Goal: Information Seeking & Learning: Learn about a topic

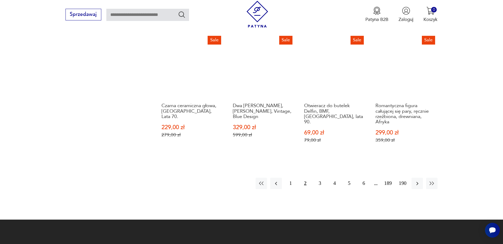
scroll to position [567, 0]
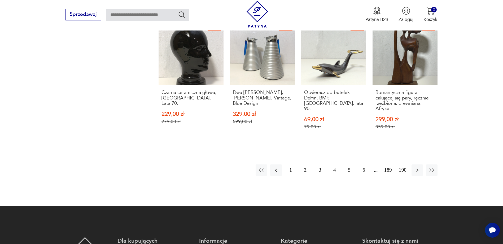
click at [319, 166] on button "3" at bounding box center [319, 170] width 11 height 11
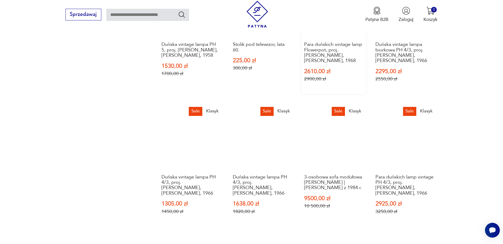
scroll to position [541, 0]
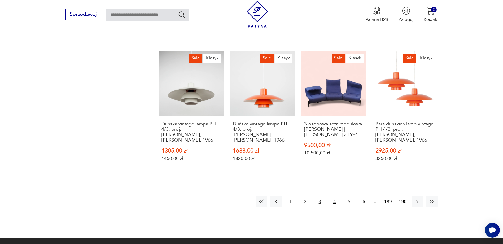
click at [335, 196] on button "4" at bounding box center [334, 201] width 11 height 11
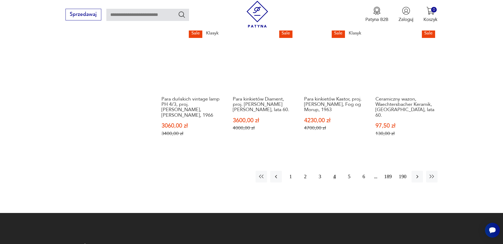
scroll to position [568, 0]
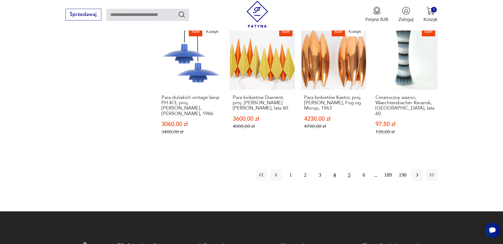
click at [350, 171] on button "5" at bounding box center [349, 174] width 11 height 11
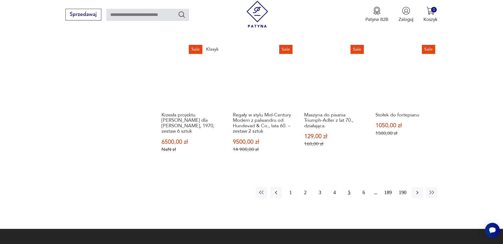
scroll to position [594, 0]
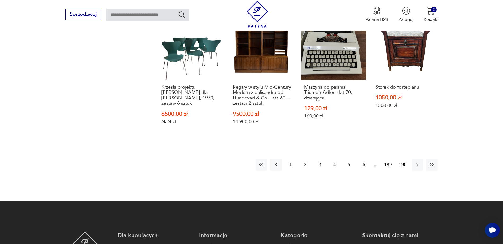
click at [365, 159] on button "6" at bounding box center [363, 164] width 11 height 11
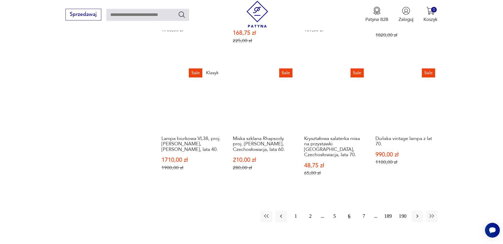
scroll to position [541, 0]
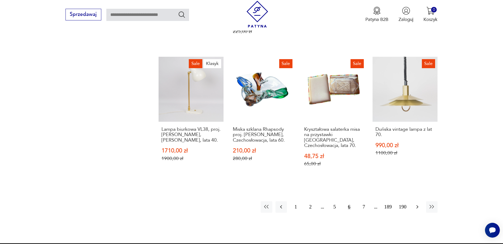
click at [417, 204] on icon "button" at bounding box center [418, 207] width 6 height 6
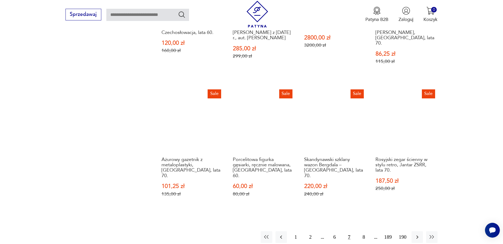
scroll to position [568, 0]
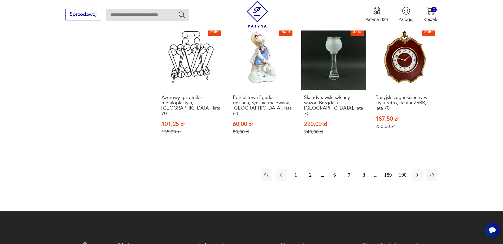
click at [364, 169] on button "8" at bounding box center [363, 174] width 11 height 11
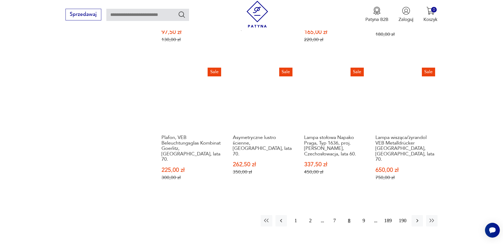
scroll to position [541, 0]
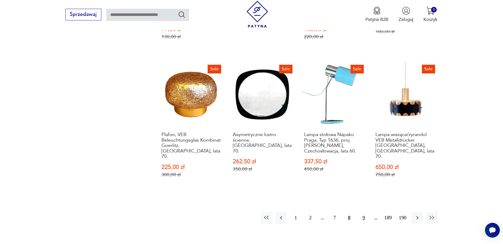
click at [364, 212] on button "9" at bounding box center [363, 217] width 11 height 11
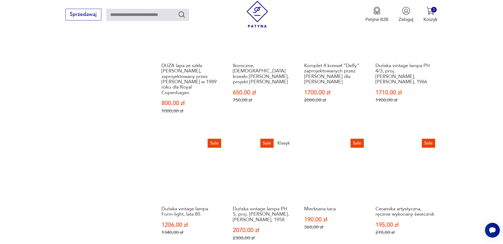
scroll to position [594, 0]
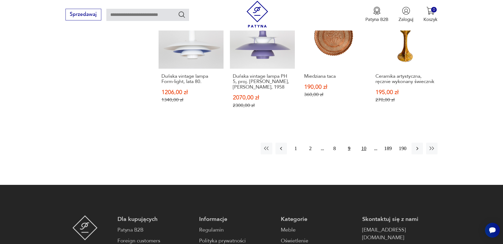
click at [366, 143] on button "10" at bounding box center [363, 148] width 11 height 11
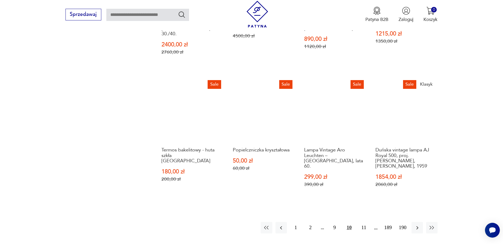
scroll to position [568, 0]
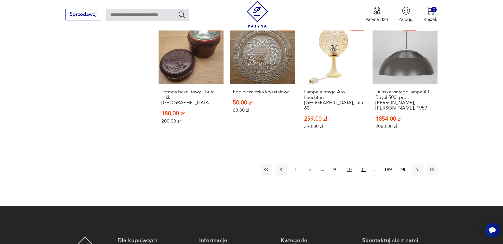
click at [365, 164] on button "11" at bounding box center [363, 169] width 11 height 11
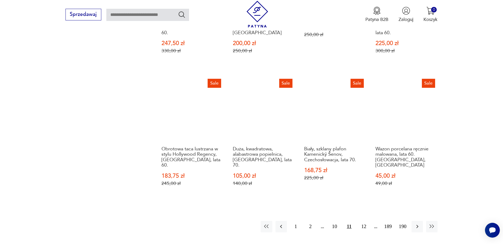
scroll to position [515, 0]
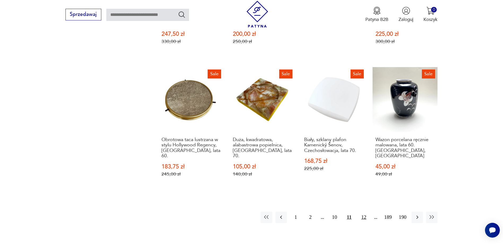
click at [364, 212] on button "12" at bounding box center [363, 217] width 11 height 11
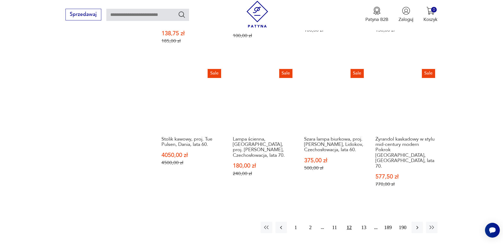
scroll to position [541, 0]
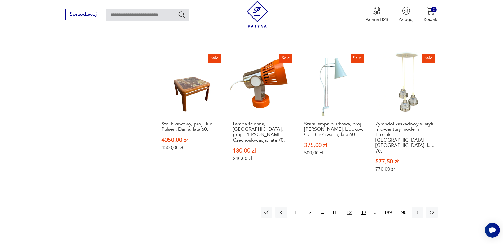
click at [364, 207] on button "13" at bounding box center [363, 212] width 11 height 11
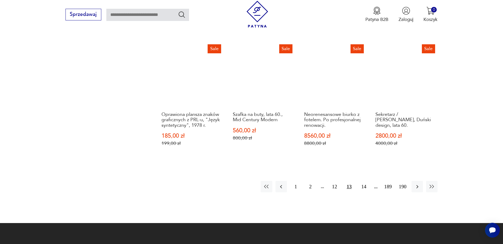
scroll to position [568, 0]
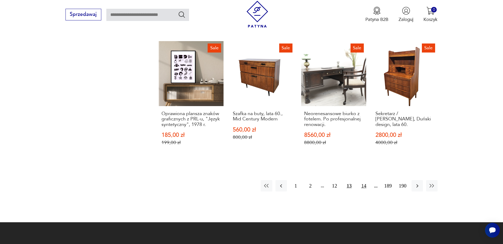
click at [363, 180] on button "14" at bounding box center [363, 185] width 11 height 11
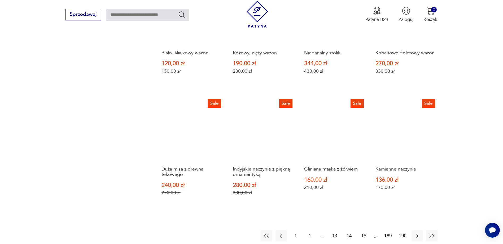
scroll to position [488, 0]
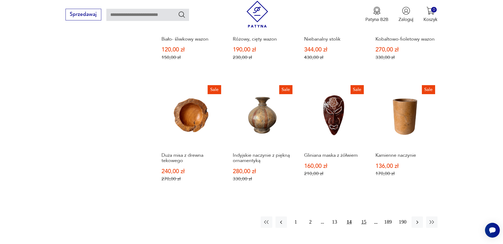
click at [364, 222] on button "15" at bounding box center [363, 222] width 11 height 11
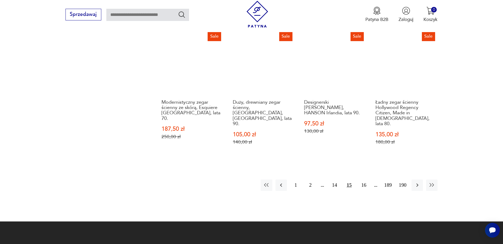
scroll to position [488, 0]
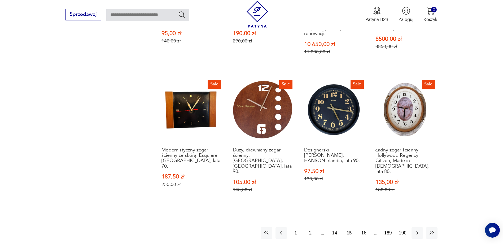
click at [364, 227] on button "16" at bounding box center [363, 232] width 11 height 11
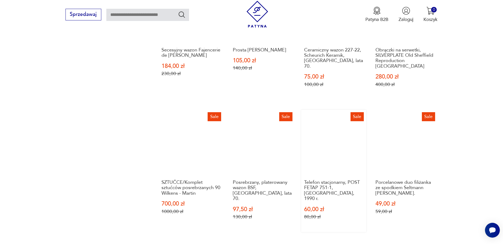
scroll to position [515, 0]
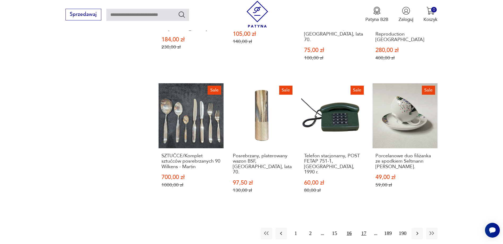
click at [364, 228] on button "17" at bounding box center [363, 233] width 11 height 11
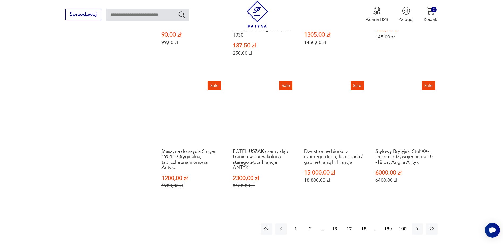
scroll to position [568, 0]
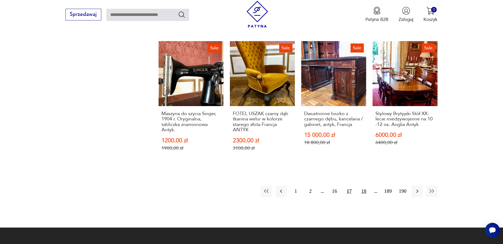
click at [364, 186] on button "18" at bounding box center [363, 191] width 11 height 11
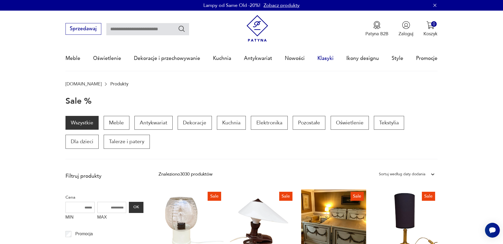
click at [328, 58] on link "Klasyki" at bounding box center [326, 58] width 16 height 24
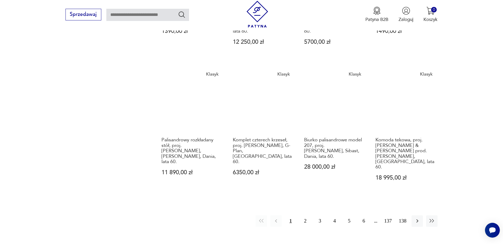
scroll to position [461, 0]
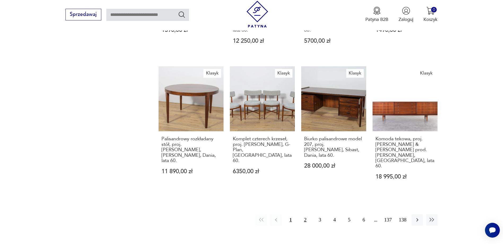
click at [305, 214] on button "2" at bounding box center [305, 219] width 11 height 11
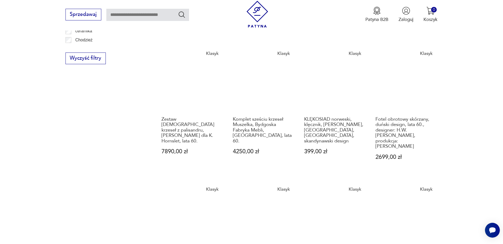
scroll to position [430, 0]
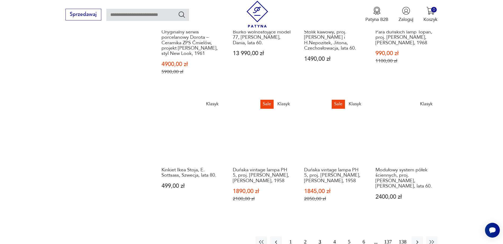
scroll to position [509, 0]
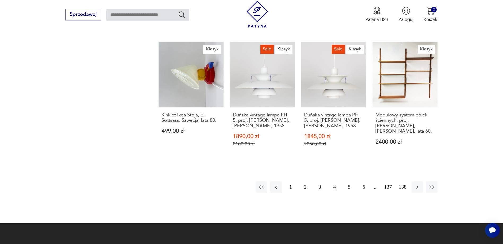
click at [334, 182] on button "4" at bounding box center [334, 187] width 11 height 11
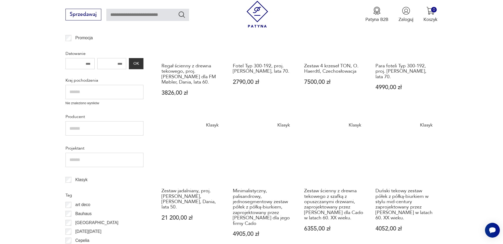
scroll to position [85, 0]
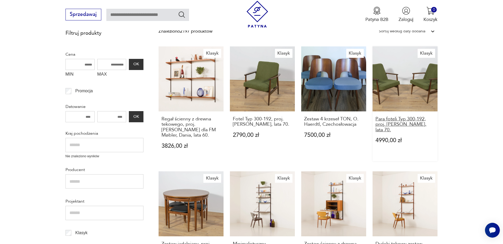
click at [418, 120] on h3 "Para foteli Typ 300-192, proj. [PERSON_NAME], lata 70." at bounding box center [405, 124] width 59 height 16
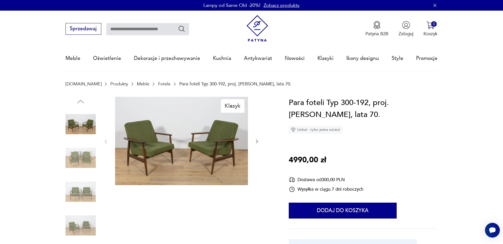
click at [257, 141] on icon "button" at bounding box center [257, 142] width 2 height 4
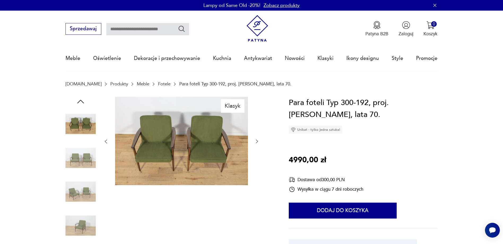
click at [257, 141] on icon "button" at bounding box center [257, 142] width 2 height 4
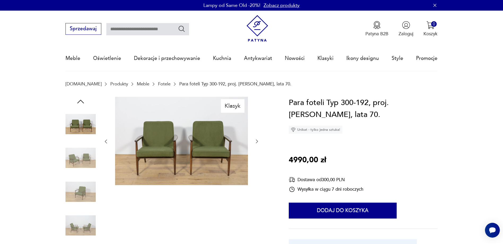
click at [257, 141] on icon "button" at bounding box center [257, 142] width 2 height 4
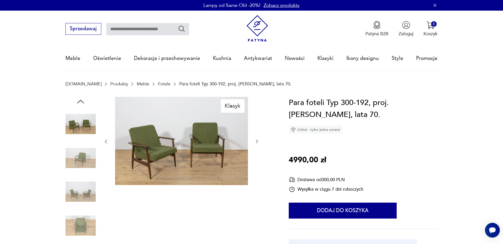
click at [257, 141] on icon "button" at bounding box center [257, 142] width 2 height 4
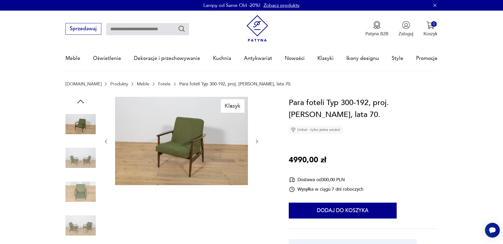
click at [257, 141] on icon "button" at bounding box center [257, 142] width 2 height 4
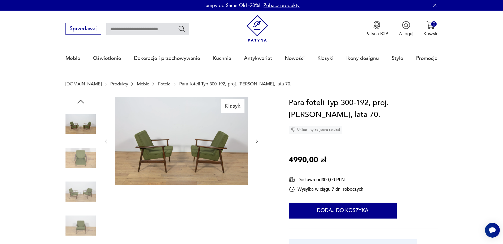
click at [257, 141] on icon "button" at bounding box center [257, 142] width 2 height 4
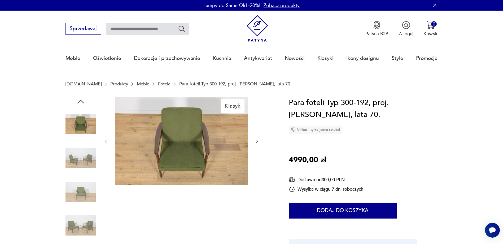
click at [257, 141] on icon "button" at bounding box center [257, 142] width 2 height 4
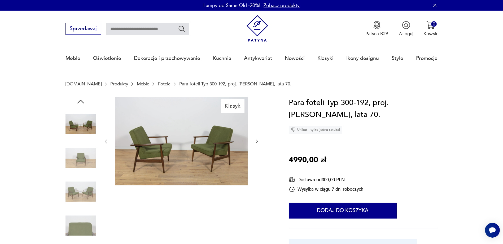
click at [257, 141] on icon "button" at bounding box center [257, 142] width 2 height 4
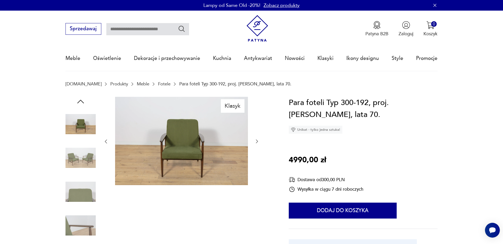
click at [107, 142] on icon "button" at bounding box center [105, 141] width 5 height 5
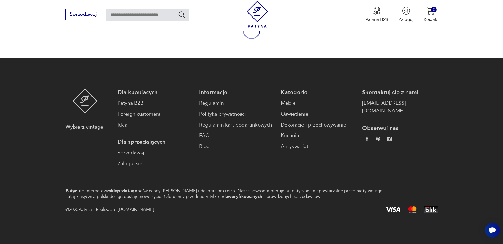
scroll to position [85, 0]
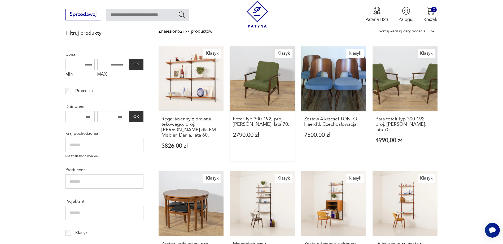
click at [252, 122] on h3 "Fotel Typ 300-192, proj. [PERSON_NAME], lata 70." at bounding box center [262, 121] width 59 height 11
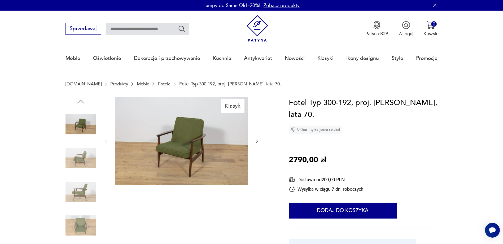
click at [198, 139] on img at bounding box center [181, 141] width 133 height 89
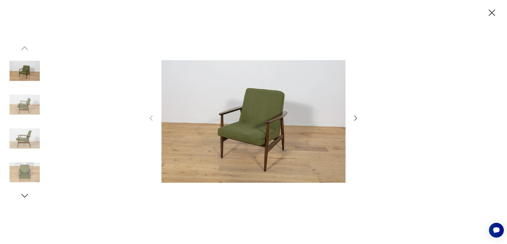
click at [355, 118] on icon "button" at bounding box center [356, 118] width 8 height 8
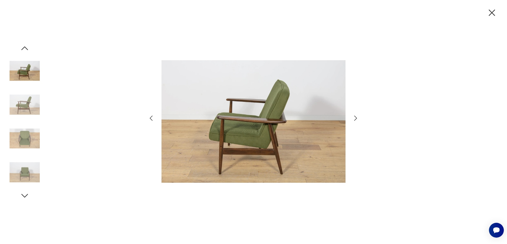
click at [355, 118] on icon "button" at bounding box center [356, 118] width 8 height 8
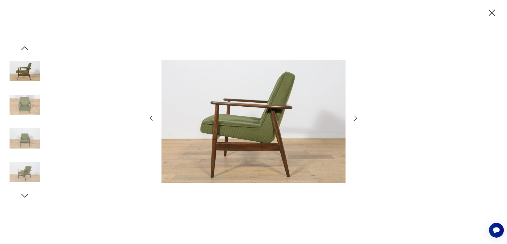
click at [355, 118] on icon "button" at bounding box center [356, 118] width 8 height 8
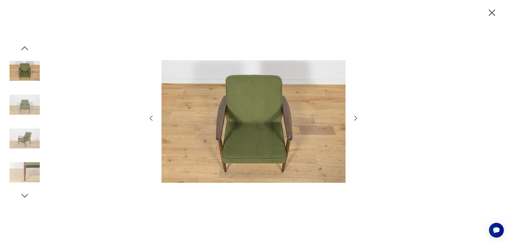
click at [355, 118] on icon "button" at bounding box center [356, 118] width 8 height 8
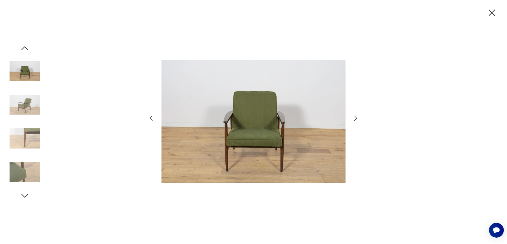
click at [355, 118] on icon "button" at bounding box center [356, 118] width 8 height 8
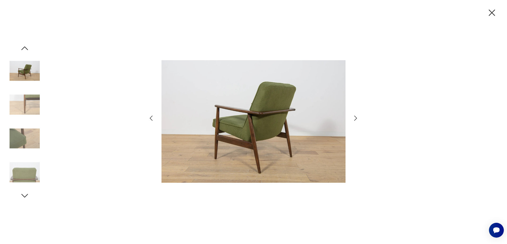
click at [492, 11] on icon "button" at bounding box center [492, 12] width 11 height 11
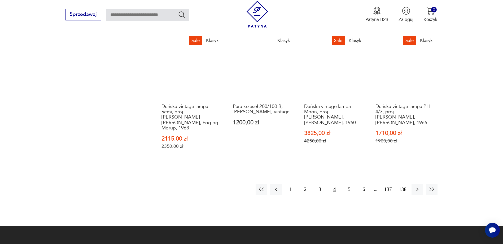
scroll to position [536, 0]
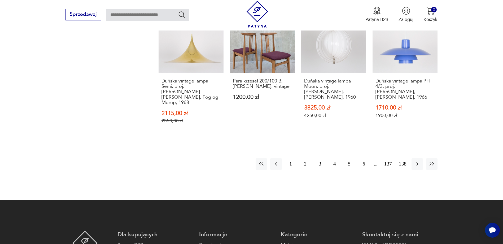
click at [349, 158] on button "5" at bounding box center [349, 163] width 11 height 11
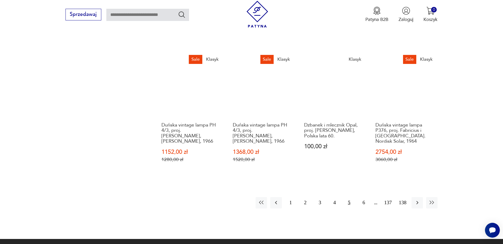
scroll to position [509, 0]
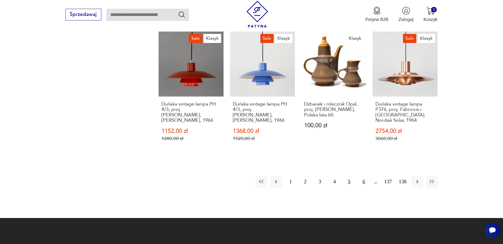
click at [364, 176] on button "6" at bounding box center [363, 181] width 11 height 11
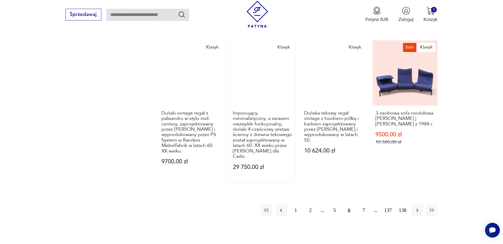
scroll to position [536, 0]
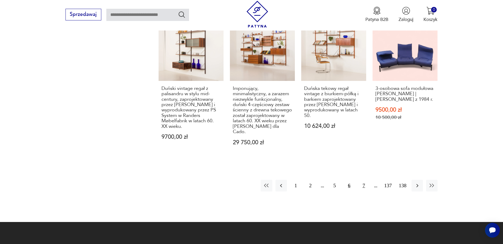
click at [363, 180] on button "7" at bounding box center [363, 185] width 11 height 11
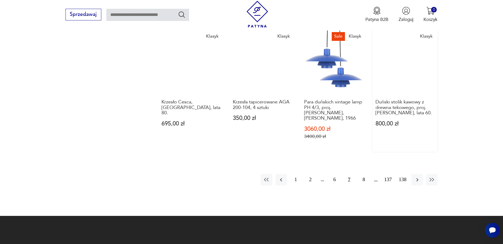
scroll to position [509, 0]
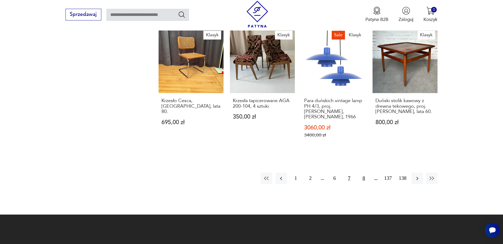
click at [364, 173] on button "8" at bounding box center [363, 178] width 11 height 11
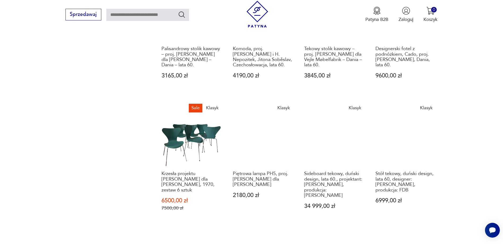
scroll to position [483, 0]
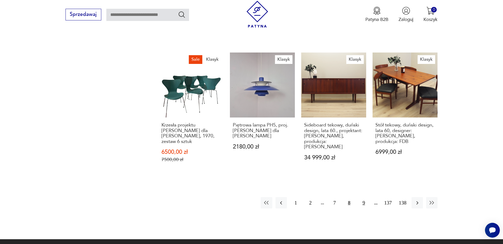
click at [364, 198] on button "9" at bounding box center [363, 202] width 11 height 11
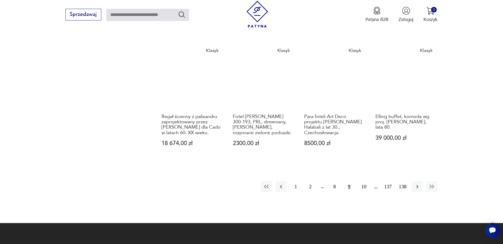
scroll to position [483, 0]
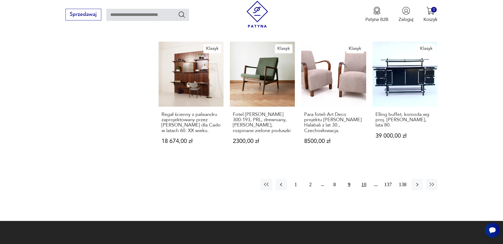
click at [364, 179] on button "10" at bounding box center [363, 184] width 11 height 11
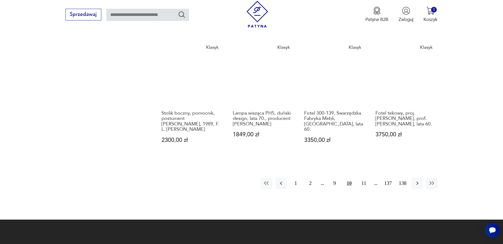
scroll to position [509, 0]
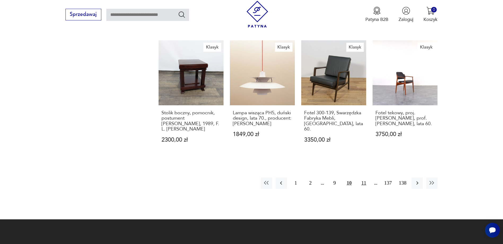
click at [365, 178] on button "11" at bounding box center [363, 183] width 11 height 11
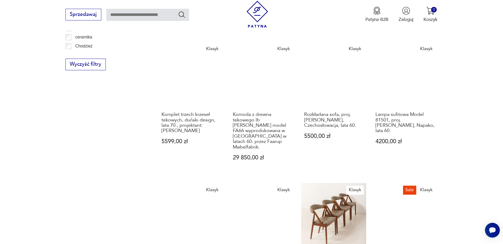
scroll to position [483, 0]
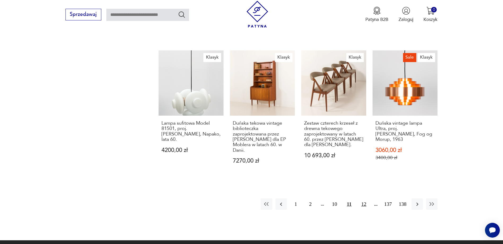
click at [364, 198] on button "12" at bounding box center [363, 203] width 11 height 11
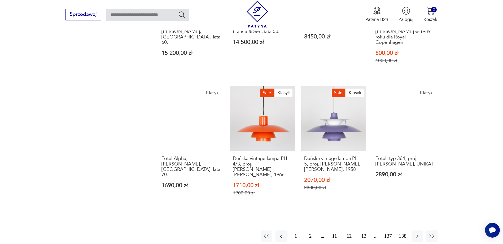
scroll to position [509, 0]
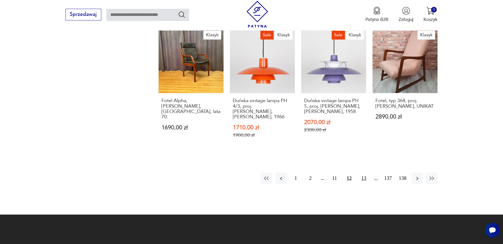
click at [365, 173] on button "13" at bounding box center [363, 178] width 11 height 11
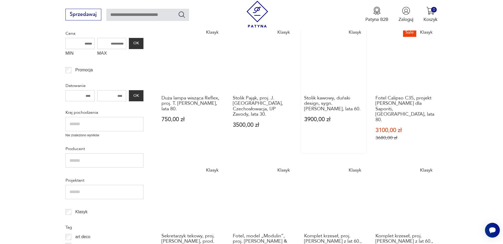
scroll to position [111, 0]
